Goal: Information Seeking & Learning: Learn about a topic

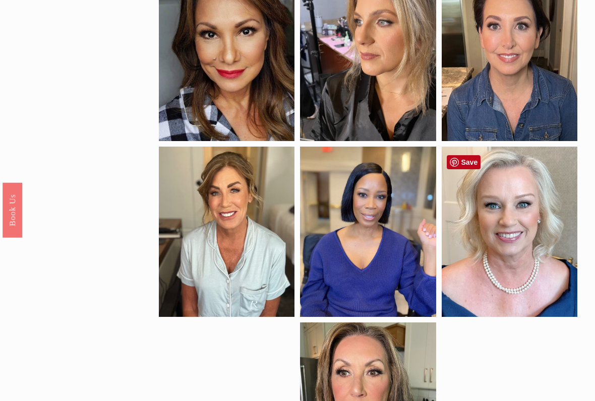
scroll to position [302, 0]
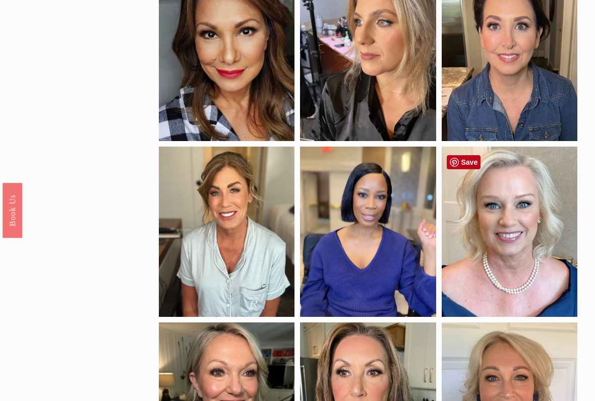
click at [520, 233] on div at bounding box center [510, 232] width 136 height 170
click at [525, 248] on div at bounding box center [510, 232] width 136 height 170
click at [532, 251] on div at bounding box center [510, 232] width 136 height 170
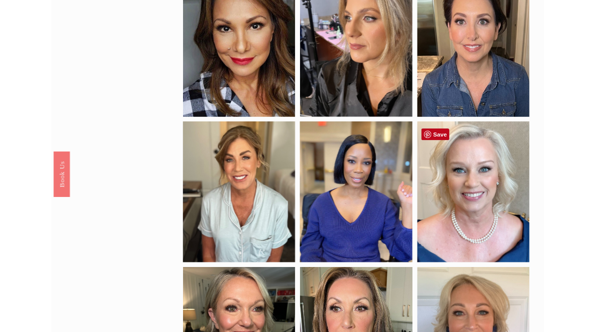
scroll to position [301, 0]
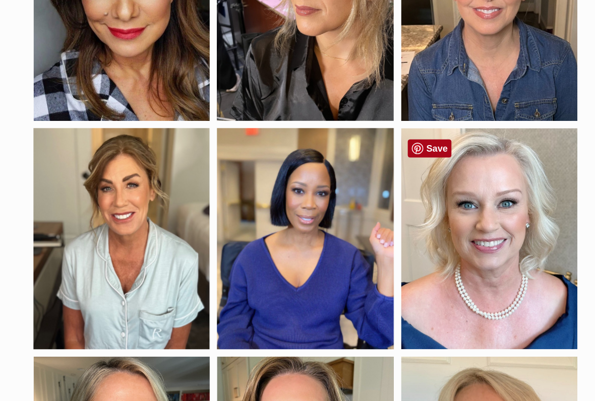
click at [447, 156] on link "Save" at bounding box center [464, 163] width 34 height 14
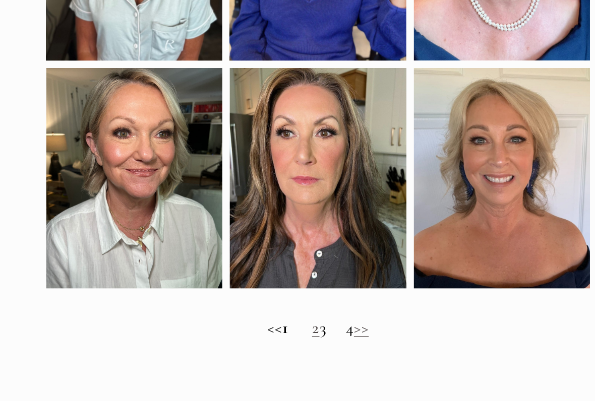
scroll to position [480, 0]
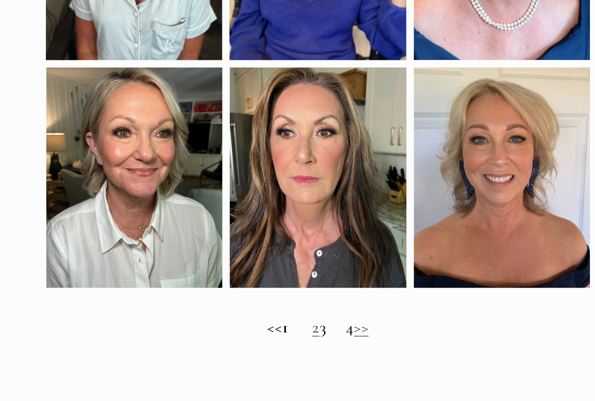
click at [258, 332] on h2 "<< 1 2 3 4 >>" at bounding box center [368, 344] width 418 height 15
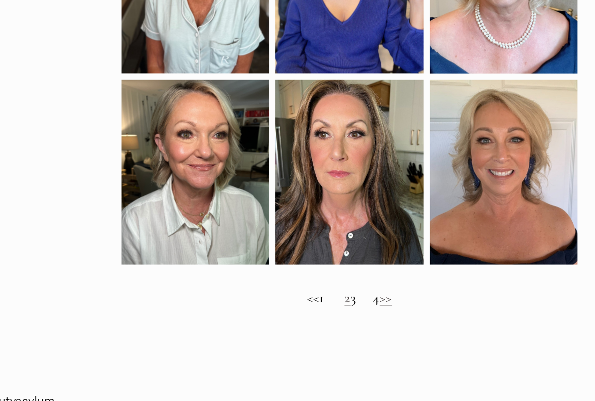
scroll to position [525, 0]
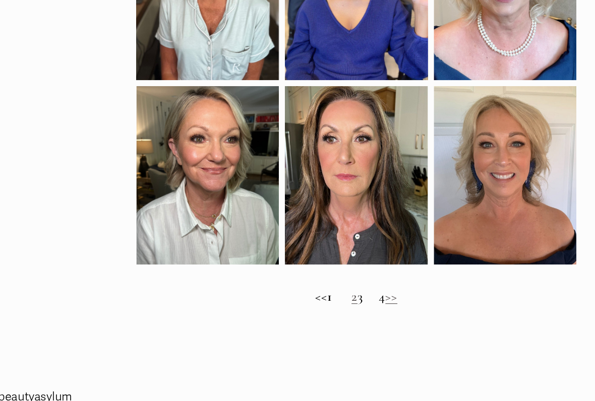
click at [352, 292] on h2 "<< 1 2 3 4 >>" at bounding box center [368, 299] width 418 height 15
click at [396, 292] on link ">>" at bounding box center [402, 299] width 12 height 15
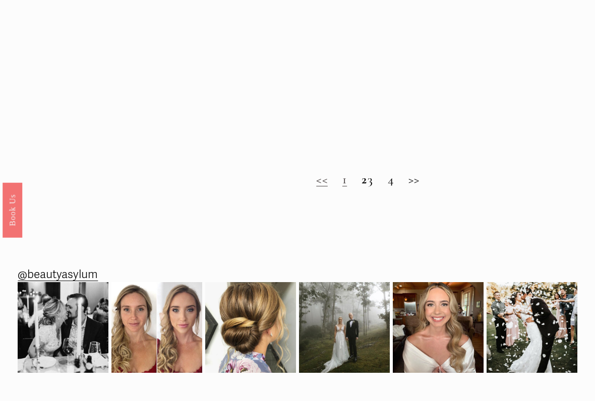
scroll to position [647, 0]
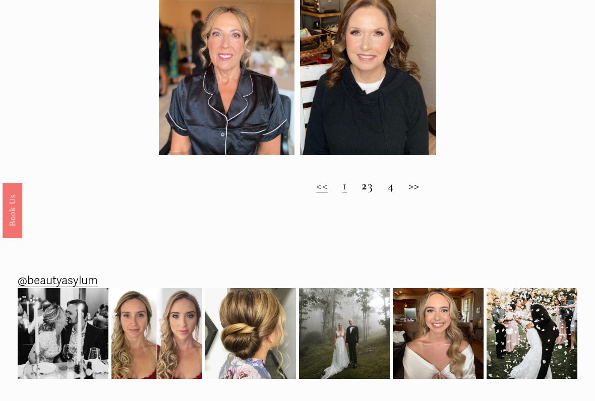
click at [381, 189] on h2 "<< 1 2 3 4 >>" at bounding box center [368, 185] width 418 height 15
click at [377, 193] on h2 "<< 1 2 3 4 >>" at bounding box center [368, 185] width 418 height 15
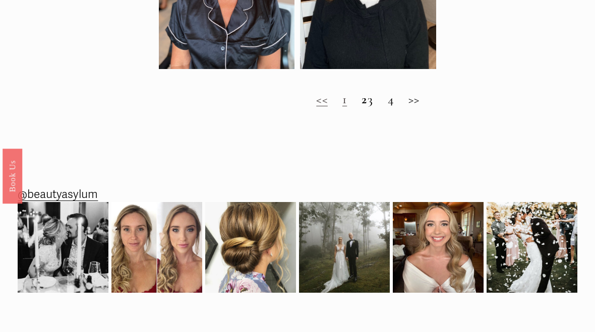
scroll to position [694, 0]
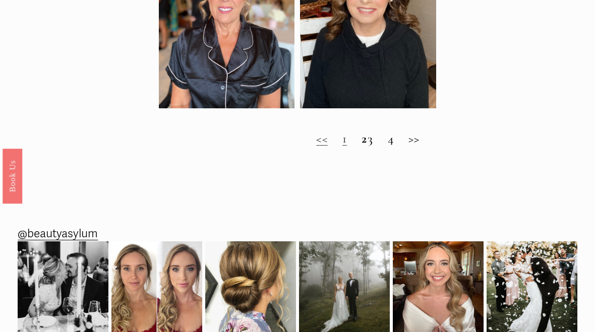
click at [399, 145] on h2 "<< 1 2 3 4 >>" at bounding box center [368, 139] width 418 height 15
click at [397, 146] on h2 "<< 1 2 3 4 >>" at bounding box center [368, 139] width 418 height 15
click at [381, 146] on h2 "<< 1 2 3 4 >>" at bounding box center [368, 139] width 418 height 15
click at [382, 144] on h2 "<< 1 2 3 4 >>" at bounding box center [368, 139] width 418 height 15
click at [383, 141] on h2 "<< 1 2 3 4 >>" at bounding box center [368, 139] width 418 height 15
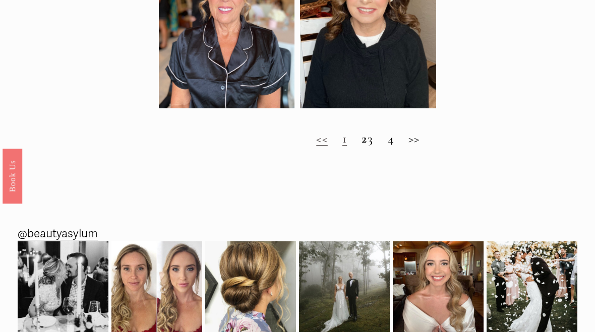
click at [379, 143] on h2 "<< 1 2 3 4 >>" at bounding box center [368, 139] width 418 height 15
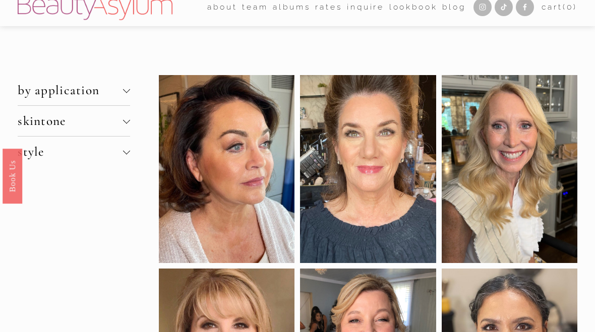
scroll to position [0, 0]
